Goal: Navigation & Orientation: Find specific page/section

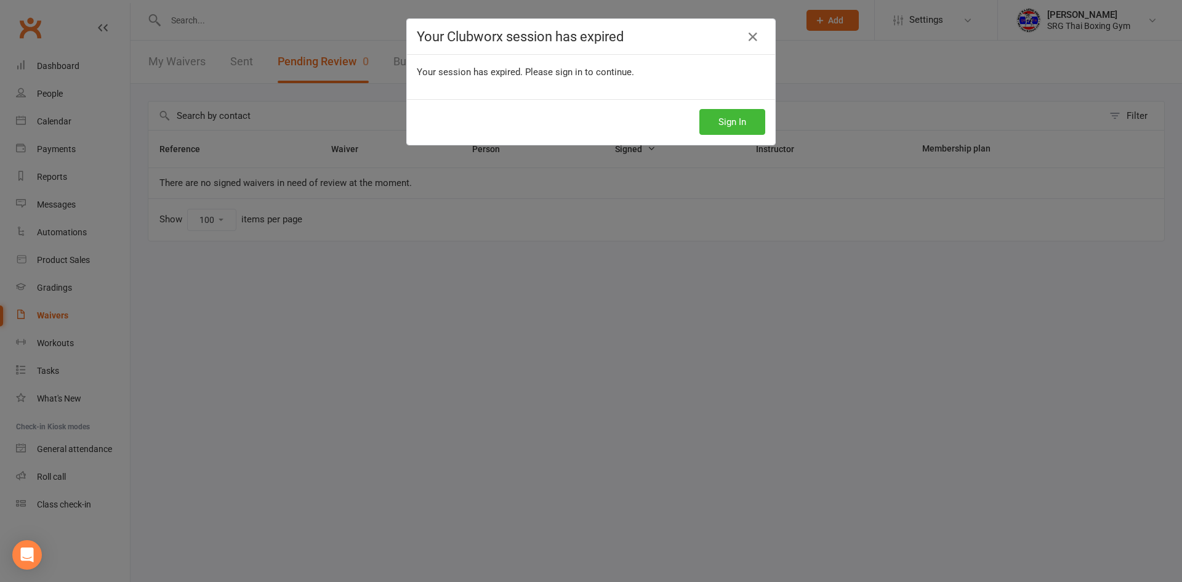
select select "100"
click at [746, 122] on button "Sign In" at bounding box center [732, 122] width 66 height 26
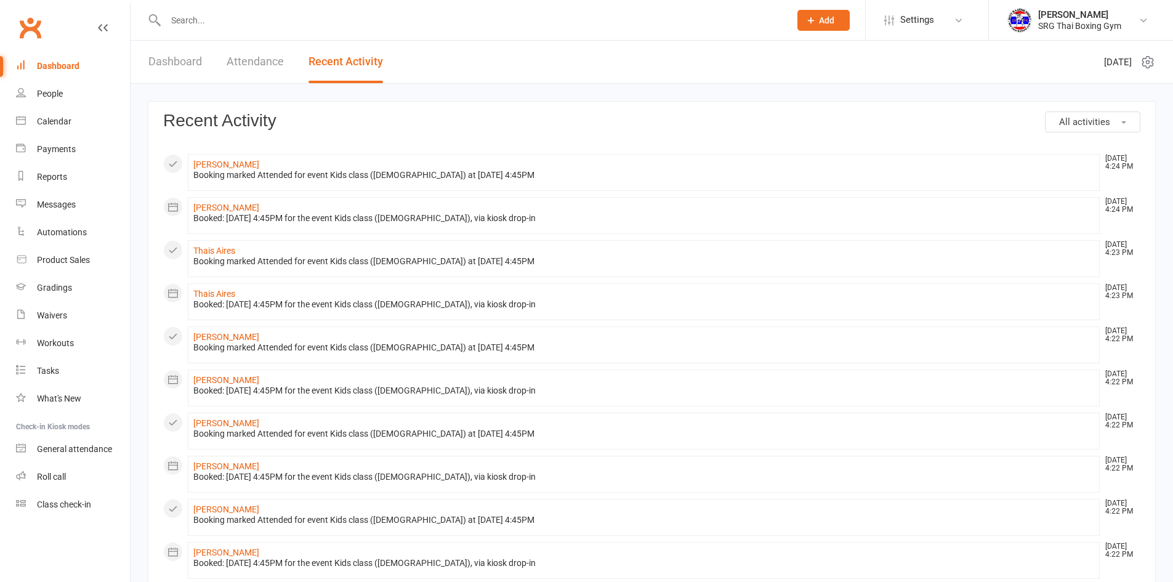
click at [294, 28] on input "text" at bounding box center [471, 20] width 619 height 17
click at [220, 423] on link "Misi Havili" at bounding box center [226, 423] width 66 height 10
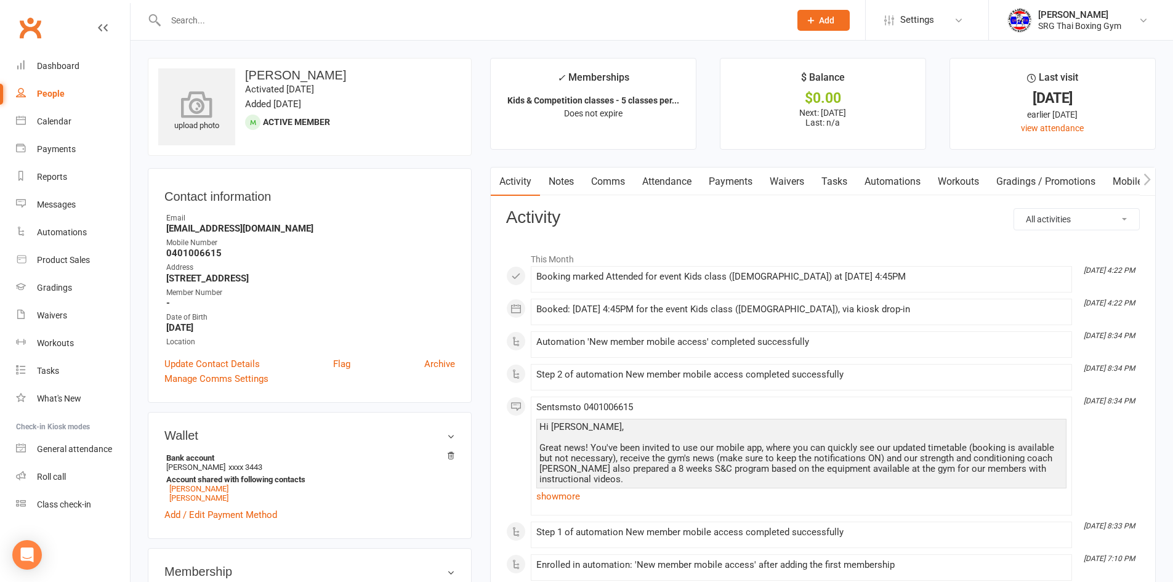
click at [220, 103] on icon at bounding box center [196, 103] width 85 height 27
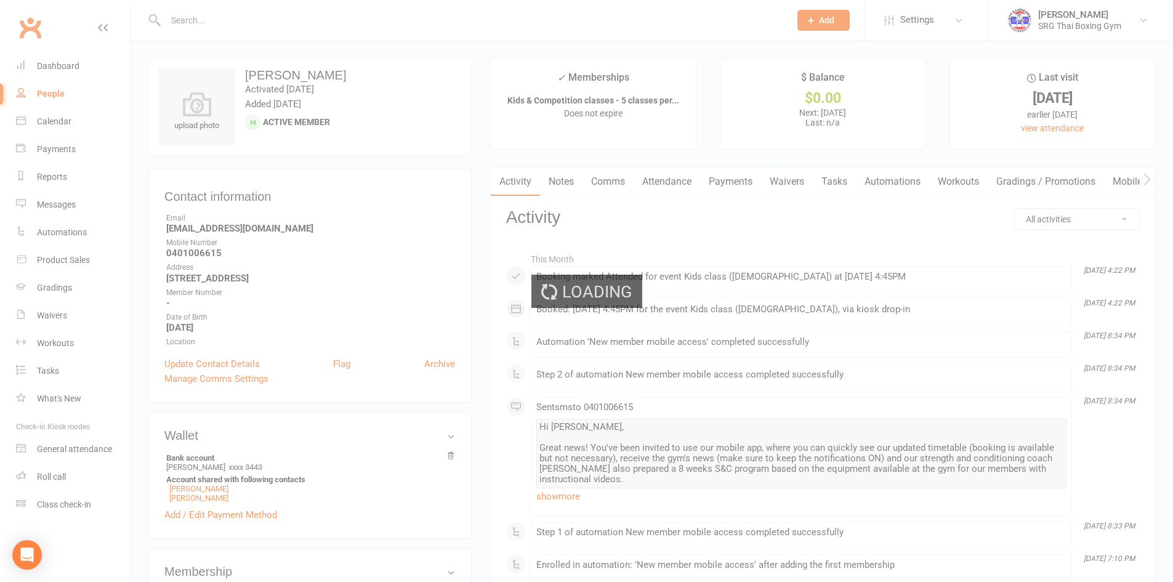
click at [69, 65] on div "Loading" at bounding box center [586, 291] width 1173 height 582
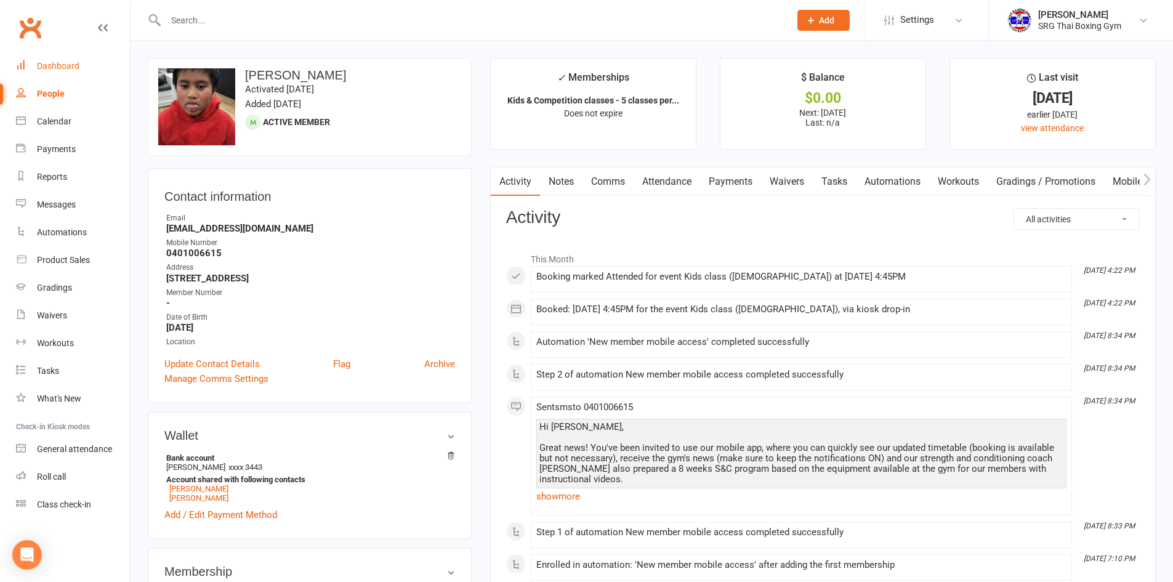
click at [69, 65] on div "Dashboard" at bounding box center [58, 66] width 42 height 10
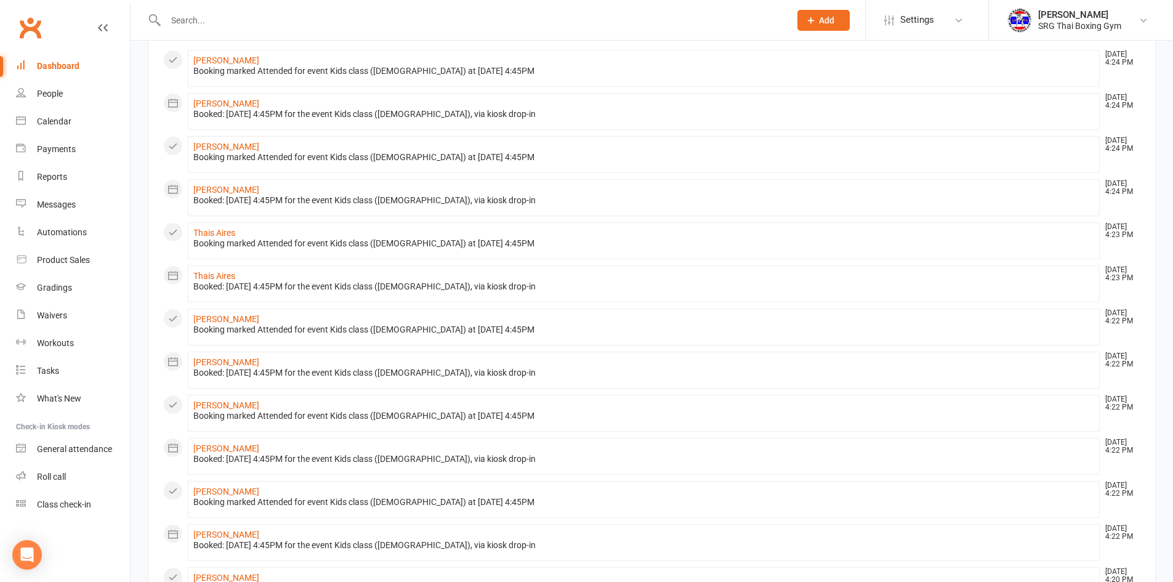
scroll to position [123, 0]
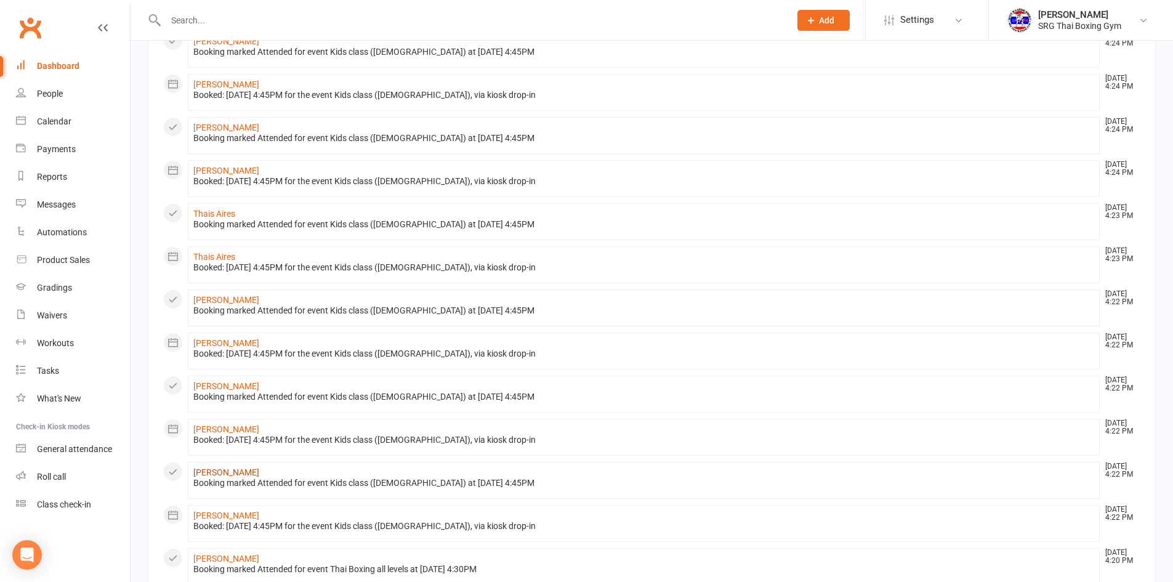
click at [201, 470] on link "Alo Havili" at bounding box center [226, 472] width 66 height 10
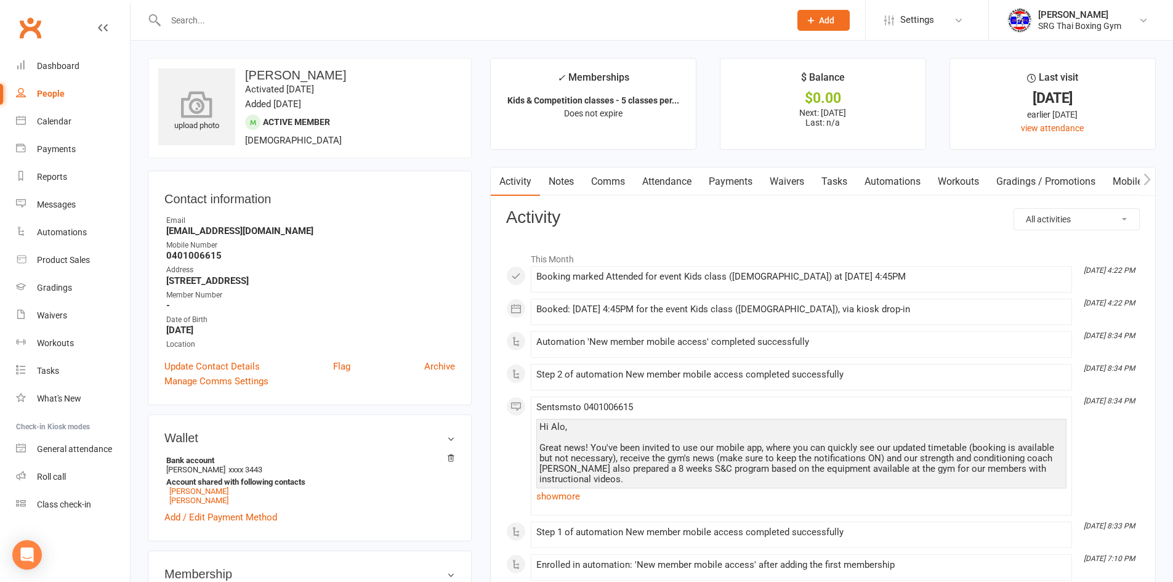
click at [174, 132] on div "upload photo" at bounding box center [196, 106] width 77 height 77
click at [60, 69] on div "Dashboard" at bounding box center [58, 66] width 42 height 10
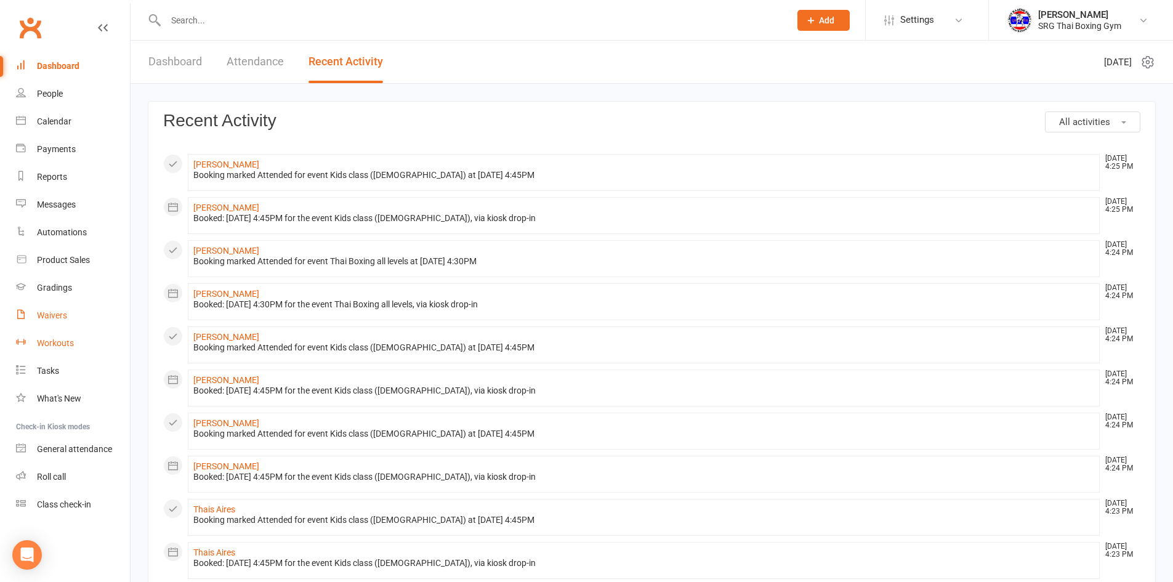
drag, startPoint x: 53, startPoint y: 313, endPoint x: 87, endPoint y: 332, distance: 38.6
click at [53, 313] on div "Waivers" at bounding box center [52, 315] width 30 height 10
